Goal: Connect with others: Connect with others

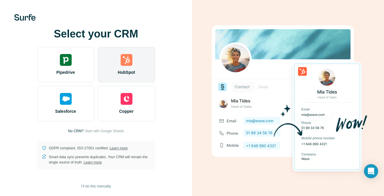
click at [130, 66] on div "HubSpot" at bounding box center [126, 64] width 57 height 35
click at [125, 71] on span "HubSpot" at bounding box center [126, 72] width 17 height 6
click at [115, 63] on div "HubSpot" at bounding box center [126, 64] width 57 height 35
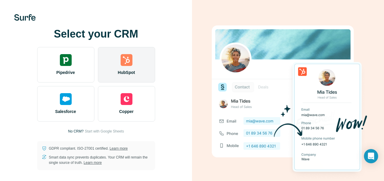
click at [112, 58] on div "HubSpot" at bounding box center [126, 64] width 57 height 35
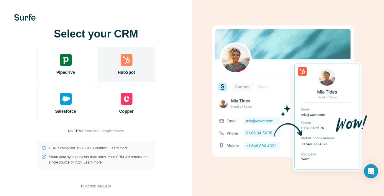
click at [122, 62] on img at bounding box center [127, 60] width 12 height 12
click at [130, 58] on img at bounding box center [127, 60] width 12 height 12
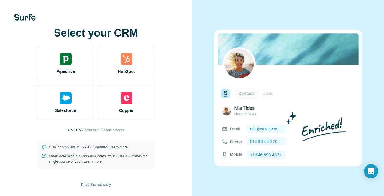
click at [99, 184] on span "I’ll do this manually" at bounding box center [96, 184] width 30 height 5
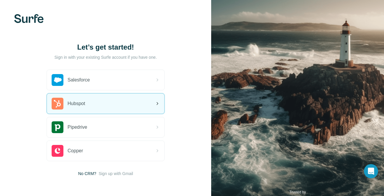
click at [142, 107] on div "Hubspot" at bounding box center [105, 104] width 117 height 20
click at [150, 104] on div "Hubspot" at bounding box center [105, 104] width 117 height 20
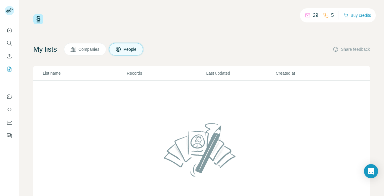
click at [183, 32] on div "29 5 Buy credits My lists Companies People Share feedback List name Records Las…" at bounding box center [201, 119] width 337 height 211
click at [97, 28] on div "29 5 Buy credits My lists Companies People Share feedback List name Records Las…" at bounding box center [201, 119] width 337 height 211
click at [94, 29] on div "29 5 Buy credits My lists Companies People Share feedback List name Records Las…" at bounding box center [201, 119] width 337 height 211
